Goal: Task Accomplishment & Management: Use online tool/utility

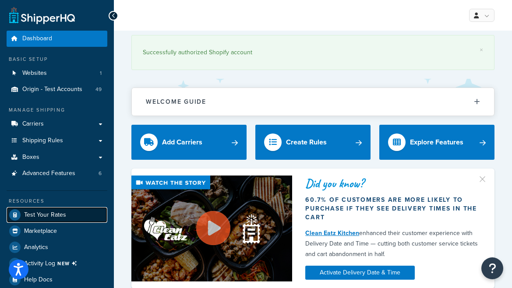
click at [59, 214] on span "Test Your Rates" at bounding box center [45, 214] width 42 height 7
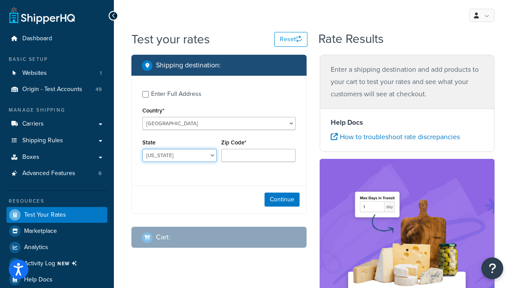
click at [185, 157] on select "[US_STATE] [US_STATE] [US_STATE] [US_STATE] [US_STATE] Armed Forces Americas Ar…" at bounding box center [179, 155] width 74 height 13
select select "CA"
click at [142, 149] on select "[US_STATE] [US_STATE] [US_STATE] [US_STATE] [US_STATE] Armed Forces Americas Ar…" at bounding box center [179, 155] width 74 height 13
click at [242, 155] on input "Zip Code*" at bounding box center [258, 155] width 74 height 13
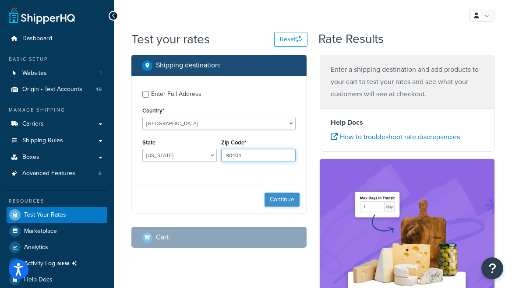
type input "90404"
click at [274, 199] on button "Continue" at bounding box center [281, 200] width 35 height 14
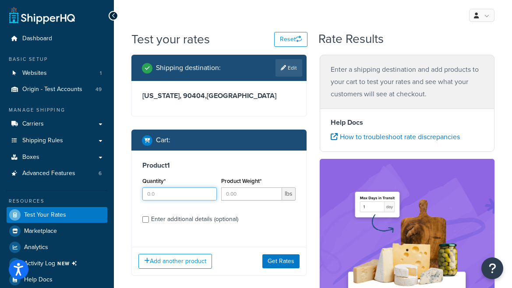
click at [178, 197] on input "Quantity*" at bounding box center [179, 193] width 74 height 13
type input "100"
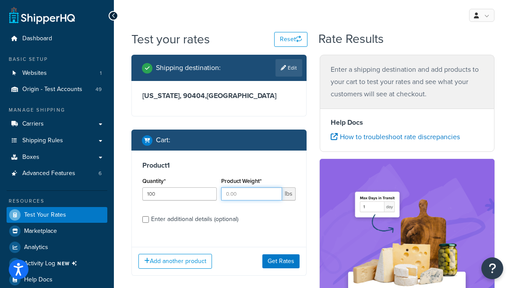
click at [248, 197] on input "Product Weight*" at bounding box center [251, 193] width 61 height 13
type input "0"
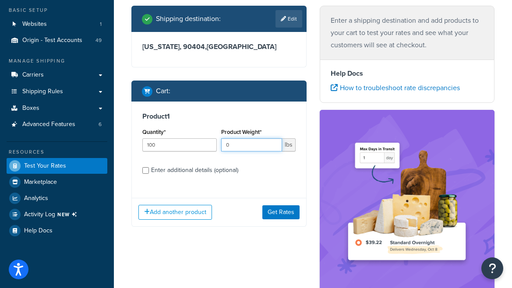
scroll to position [164, 0]
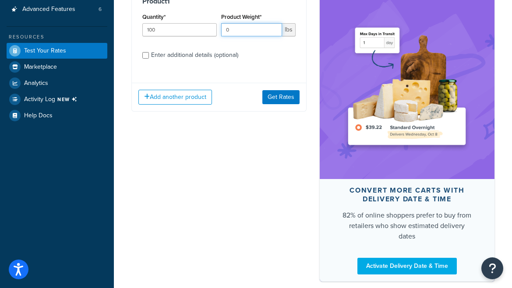
click at [244, 31] on input "0" at bounding box center [251, 29] width 61 height 13
click at [244, 31] on input "Product Weight*" at bounding box center [251, 29] width 61 height 13
type input "1.39"
click at [184, 55] on div "Enter additional details (optional)" at bounding box center [194, 55] width 87 height 12
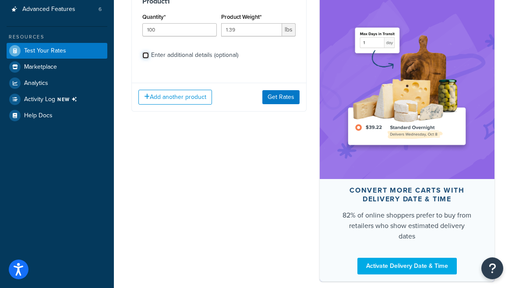
click at [149, 55] on input "Enter additional details (optional)" at bounding box center [145, 55] width 7 height 7
checkbox input "true"
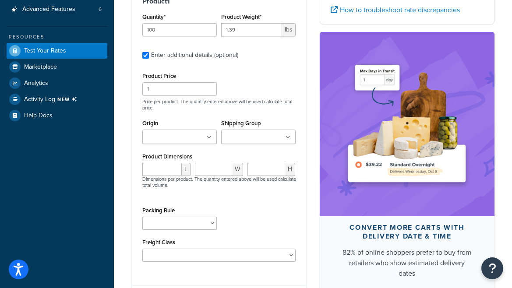
click at [244, 140] on input "Shipping Group" at bounding box center [262, 138] width 77 height 10
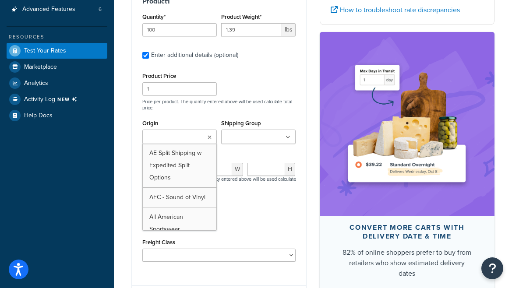
click at [193, 134] on input "Origin" at bounding box center [183, 138] width 77 height 10
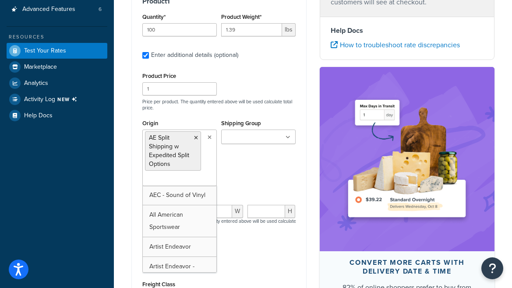
click at [256, 134] on input "Shipping Group" at bounding box center [262, 138] width 77 height 10
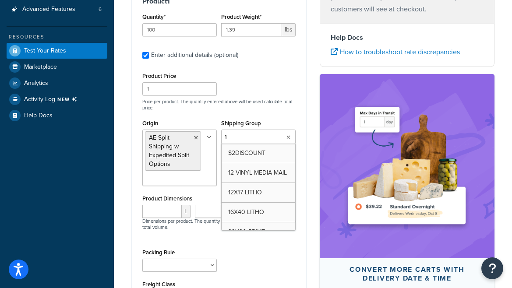
type input "12"
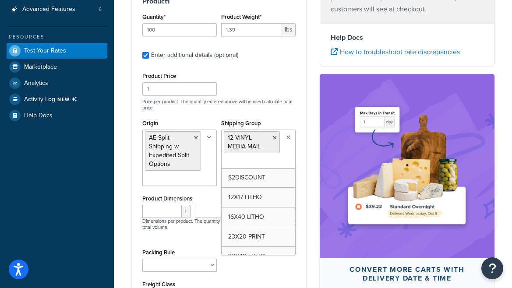
click at [265, 77] on div "Product Price 1 Price per product. The quantity entered above will be used calc…" at bounding box center [219, 90] width 158 height 41
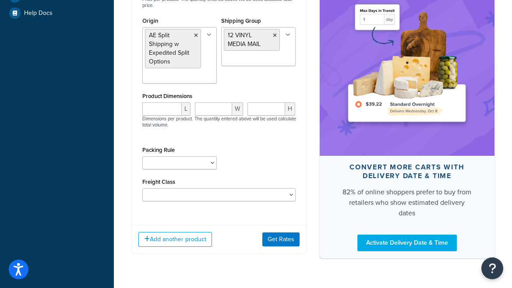
scroll to position [267, 0]
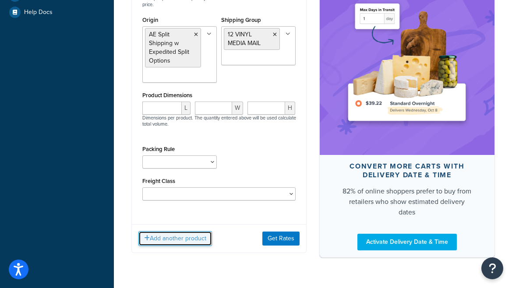
click at [198, 239] on button "Add another product" at bounding box center [175, 238] width 74 height 15
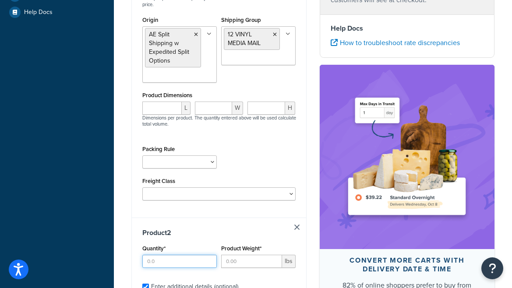
click at [169, 261] on input "Quantity*" at bounding box center [179, 261] width 74 height 13
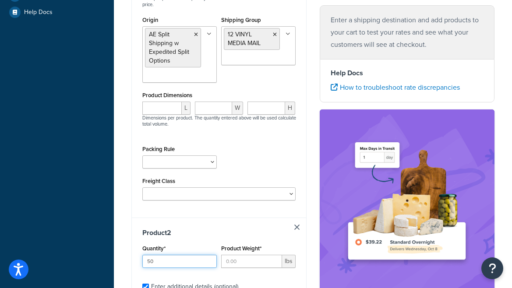
type input "50"
click at [246, 265] on input "Product Weight*" at bounding box center [251, 261] width 61 height 13
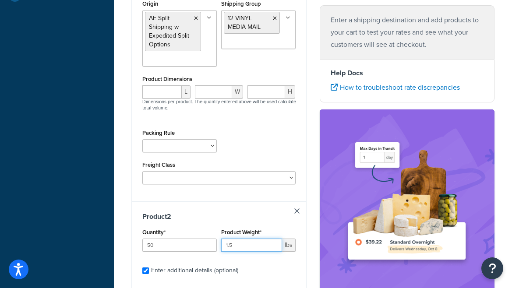
type input "1.5"
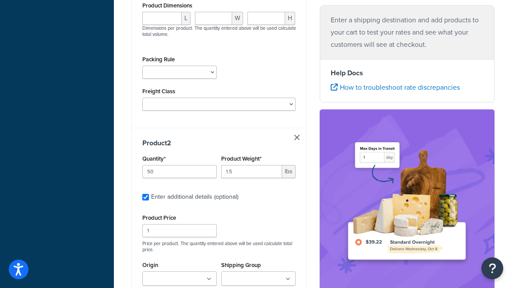
scroll to position [466, 0]
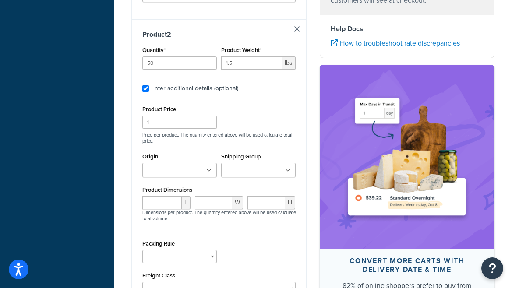
click at [208, 172] on icon at bounding box center [209, 170] width 5 height 5
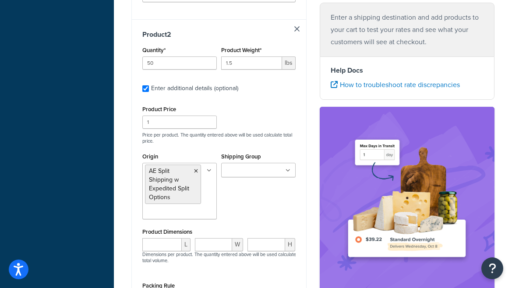
click at [263, 118] on div "Product Price 1 Price per product. The quantity entered above will be used calc…" at bounding box center [219, 123] width 158 height 41
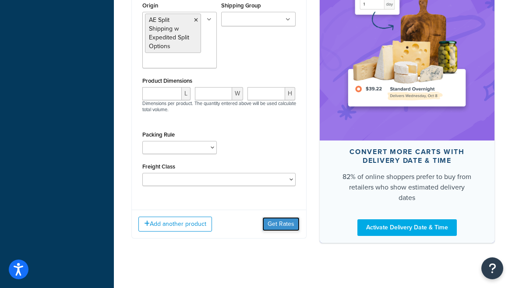
click at [272, 225] on button "Get Rates" at bounding box center [280, 224] width 37 height 14
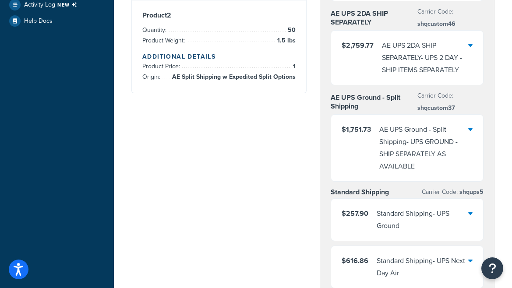
scroll to position [257, 0]
